Goal: Navigation & Orientation: Find specific page/section

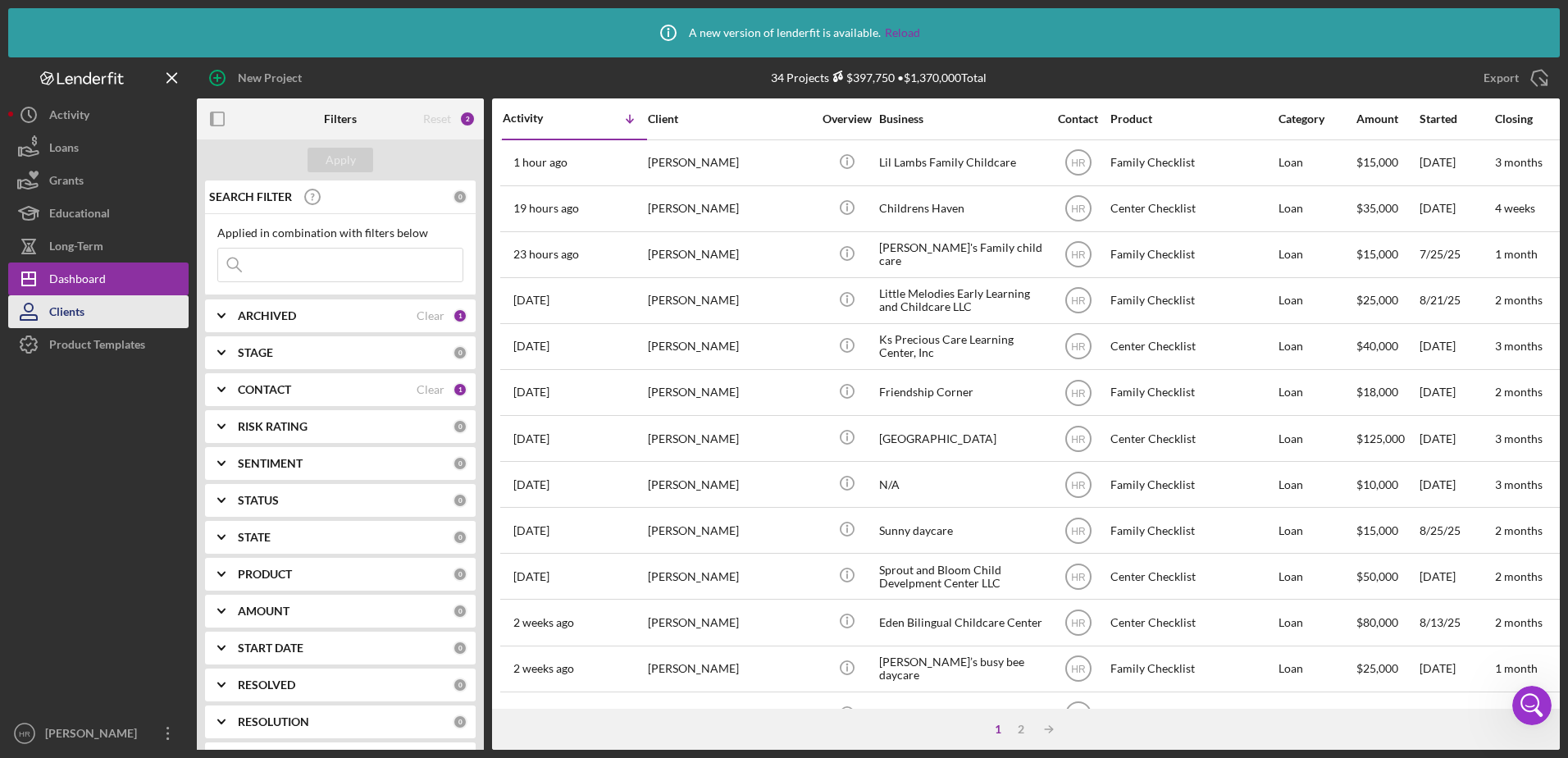
drag, startPoint x: 40, startPoint y: 358, endPoint x: 37, endPoint y: 324, distance: 34.1
click at [40, 358] on icon "button" at bounding box center [29, 344] width 41 height 41
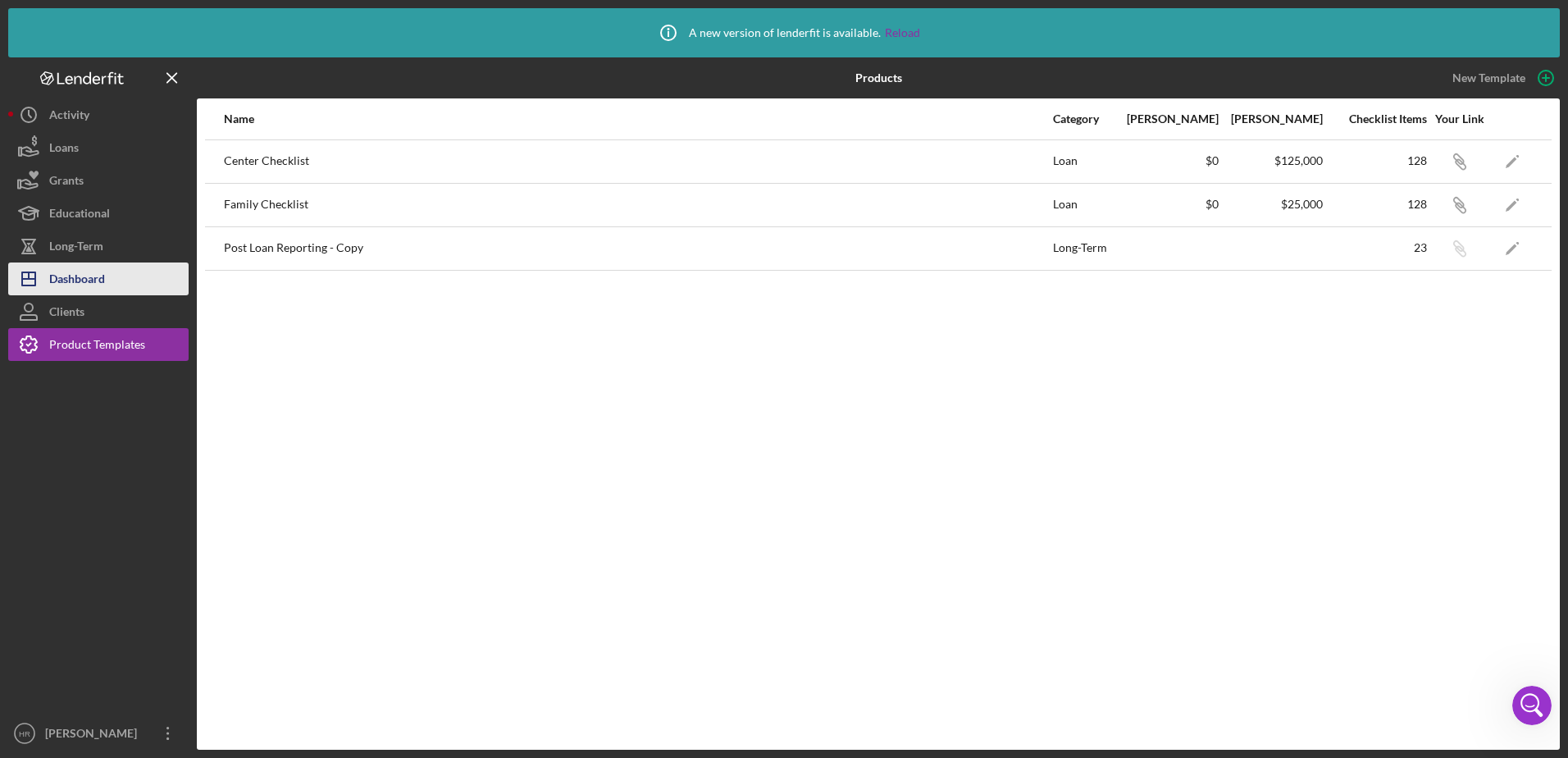
click at [63, 269] on div "Dashboard" at bounding box center [77, 281] width 55 height 37
